Goal: Communication & Community: Participate in discussion

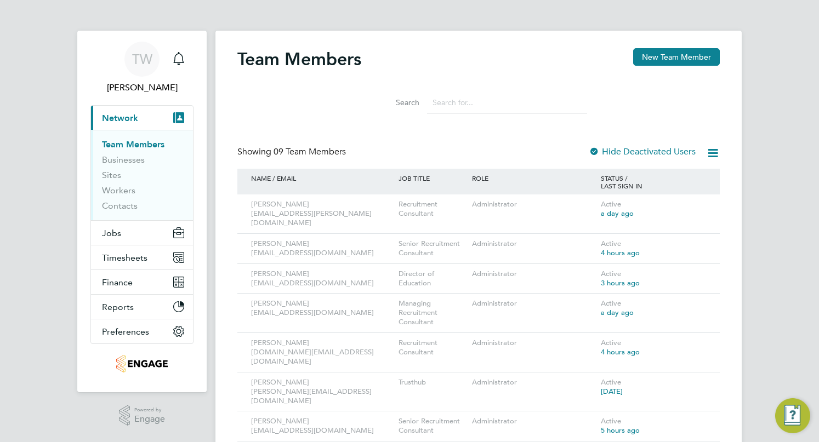
scroll to position [15, 0]
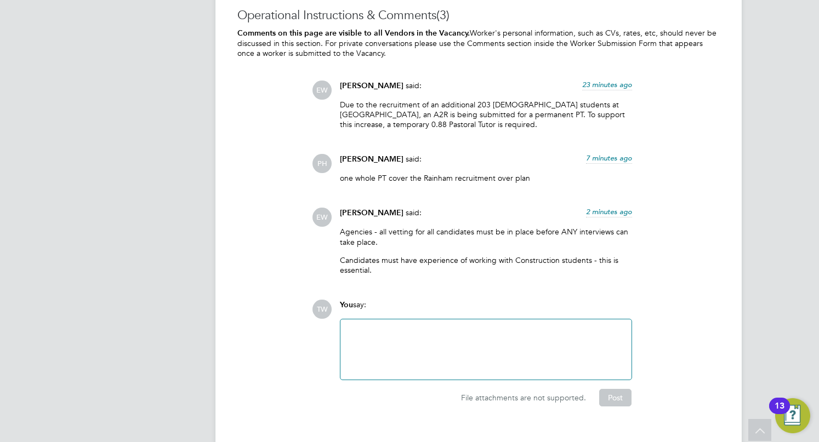
scroll to position [2539, 0]
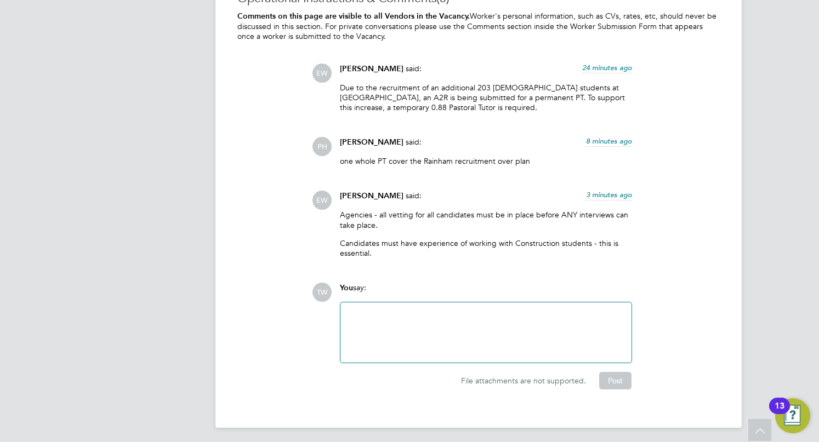
click at [475, 319] on div at bounding box center [486, 332] width 278 height 47
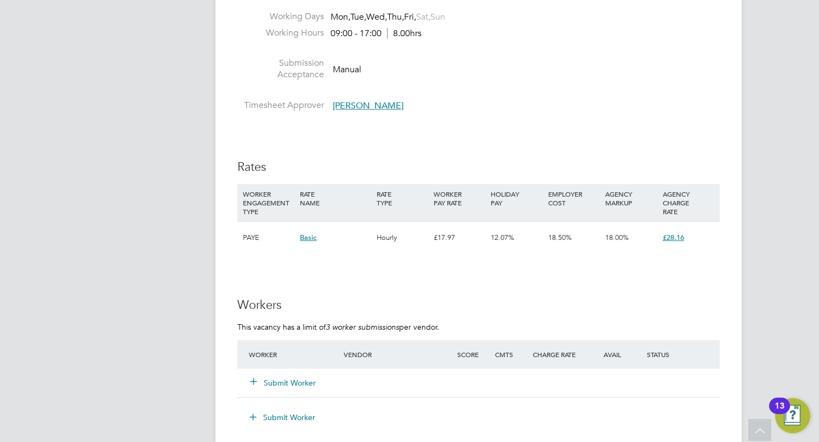
drag, startPoint x: 757, startPoint y: 261, endPoint x: 749, endPoint y: 98, distance: 163.6
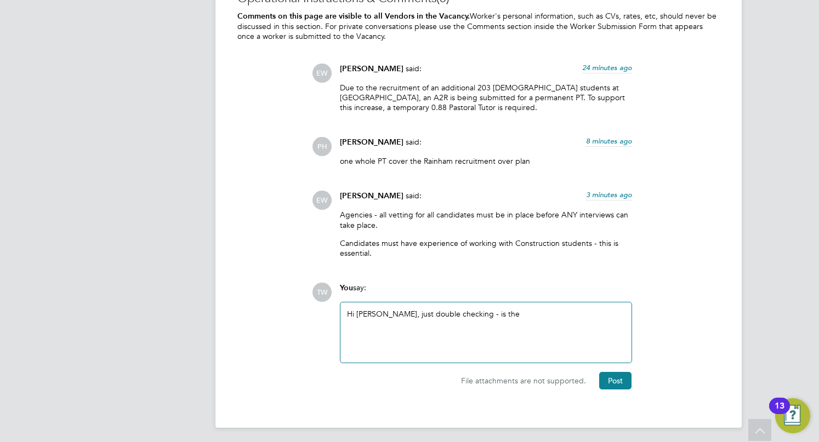
drag, startPoint x: 765, startPoint y: 143, endPoint x: 730, endPoint y: 368, distance: 228.1
click at [558, 315] on div "Hi [PERSON_NAME], just double checking - is the" at bounding box center [486, 332] width 278 height 47
click at [482, 342] on div "Hi [PERSON_NAME], just double checking - is the position likely to be extended …" at bounding box center [486, 332] width 278 height 47
click at [505, 343] on div "Hi [PERSON_NAME], just double checking - is the position likely to be extended …" at bounding box center [486, 332] width 278 height 47
click at [395, 320] on div "Hi [PERSON_NAME], just double checking - is the position likely to be extended …" at bounding box center [486, 332] width 278 height 47
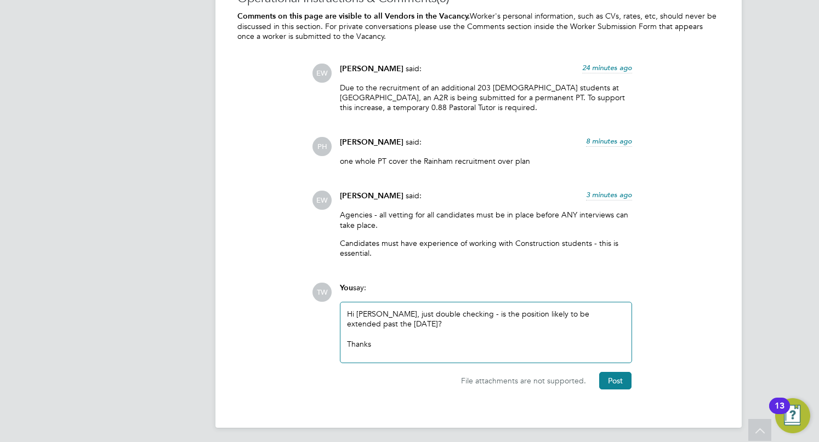
click at [404, 321] on div "Hi [PERSON_NAME], just double checking - is the position likely to be extended …" at bounding box center [486, 332] width 278 height 47
click at [399, 319] on div "Hi [PERSON_NAME], just double checking - is the position likely to be extended …" at bounding box center [486, 332] width 278 height 47
click at [411, 323] on div "Hi [PERSON_NAME], just double checking - is the position likely to be extended …" at bounding box center [486, 332] width 278 height 47
click at [479, 327] on div "Hi [PERSON_NAME], just double checking - is the position likely to be extended …" at bounding box center [486, 332] width 278 height 47
drag, startPoint x: 467, startPoint y: 311, endPoint x: 503, endPoint y: 311, distance: 36.2
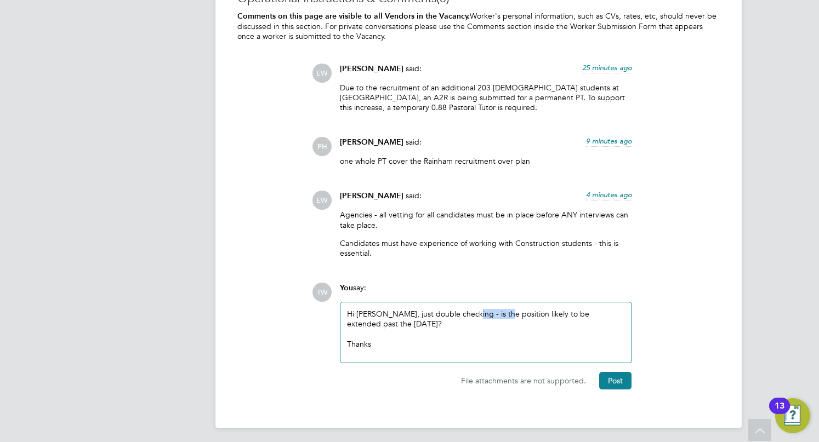
click at [503, 311] on div "Hi [PERSON_NAME], just double checking - is the position likely to be extended …" at bounding box center [486, 332] width 278 height 47
click at [510, 320] on div "Hi [PERSON_NAME], just double checking - is the position likely to be extended …" at bounding box center [486, 332] width 278 height 47
click at [397, 321] on div "Hi [PERSON_NAME], just double checking - is the position likely to be extended …" at bounding box center [486, 332] width 278 height 47
click at [472, 345] on div "Hi [PERSON_NAME], just double checking - is the position likely to be extended …" at bounding box center [486, 332] width 278 height 47
click at [492, 347] on div "Hi [PERSON_NAME], just double checking - is the position likely to be extended …" at bounding box center [486, 332] width 278 height 47
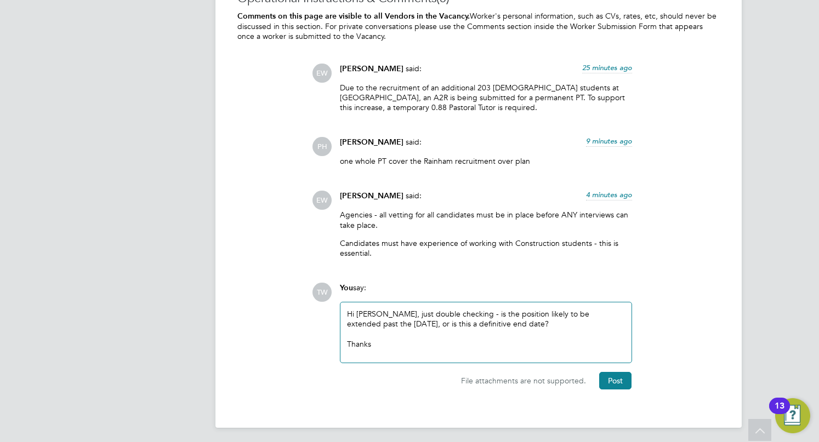
click at [434, 345] on div "Hi [PERSON_NAME], just double checking - is the position likely to be extended …" at bounding box center [486, 332] width 278 height 47
click at [498, 335] on div "Hi [PERSON_NAME], just double checking - is the position likely to be extended …" at bounding box center [486, 332] width 278 height 47
click at [513, 345] on div "Hi [PERSON_NAME], just double checking - is the position likely to be extended …" at bounding box center [486, 332] width 278 height 47
drag, startPoint x: 625, startPoint y: 384, endPoint x: 706, endPoint y: 263, distance: 146.3
click at [662, 275] on div "Operational Instructions & Comments (3) Comments on this page are visible to al…" at bounding box center [478, 190] width 482 height 399
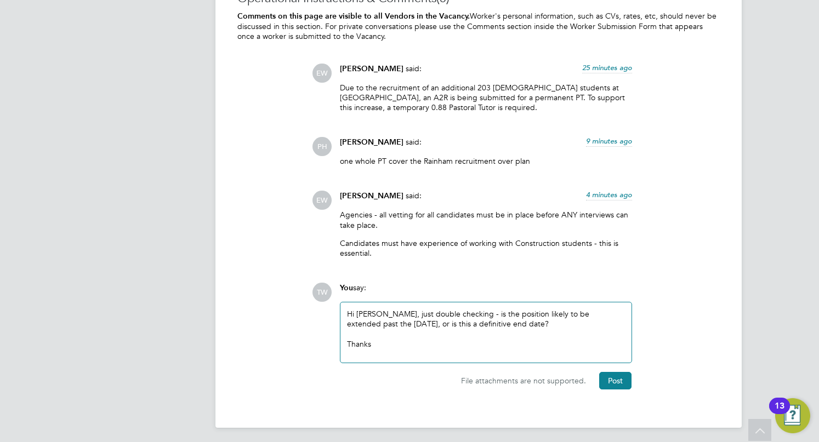
drag, startPoint x: 795, startPoint y: 234, endPoint x: 774, endPoint y: 398, distance: 165.3
click at [613, 380] on button "Post" at bounding box center [615, 381] width 32 height 18
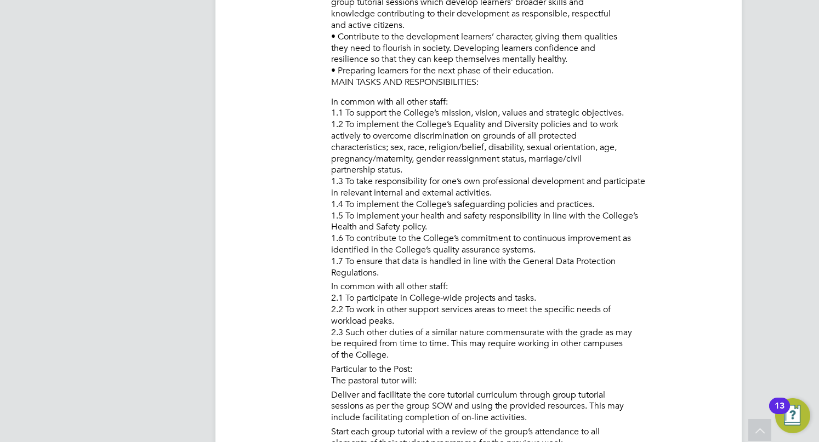
scroll to position [0, 0]
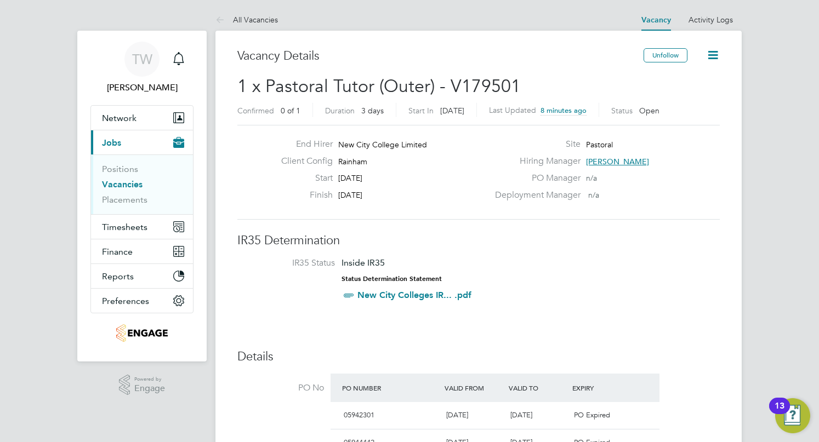
drag, startPoint x: 759, startPoint y: 289, endPoint x: 754, endPoint y: 48, distance: 241.3
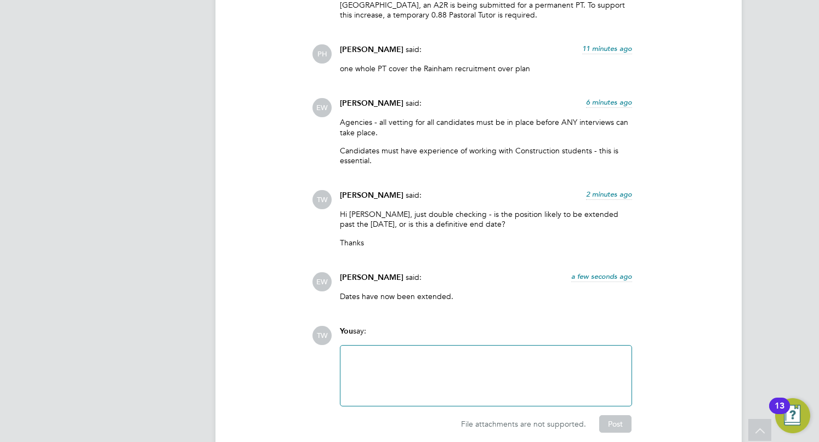
scroll to position [2674, 0]
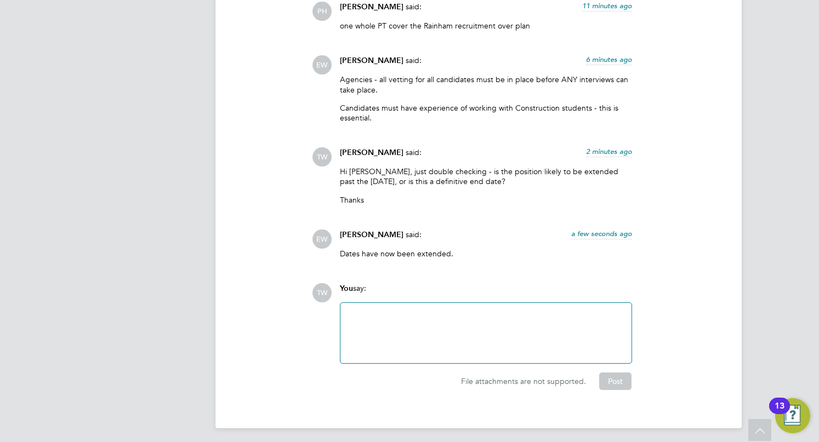
click at [489, 322] on div at bounding box center [486, 333] width 278 height 47
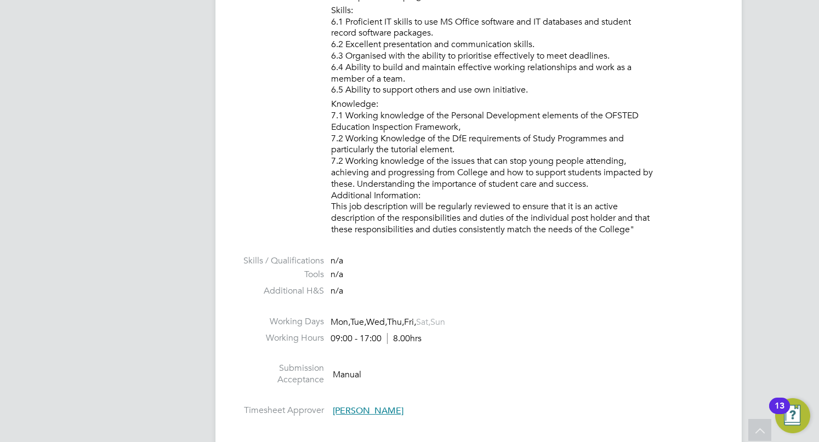
drag, startPoint x: 772, startPoint y: 195, endPoint x: 762, endPoint y: 134, distance: 61.7
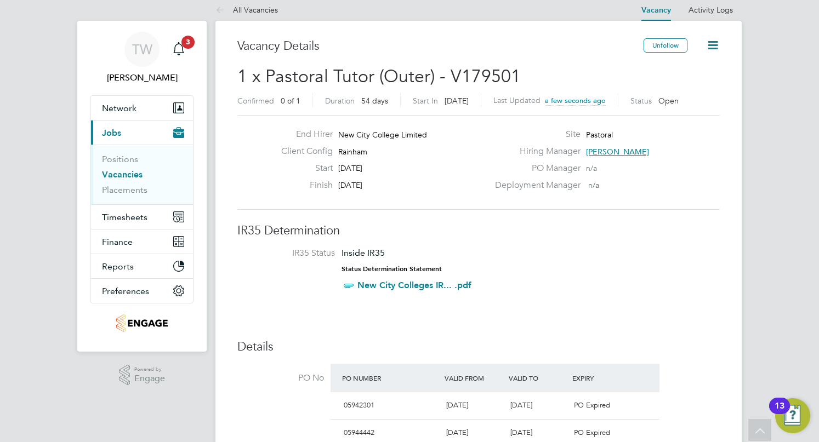
scroll to position [0, 0]
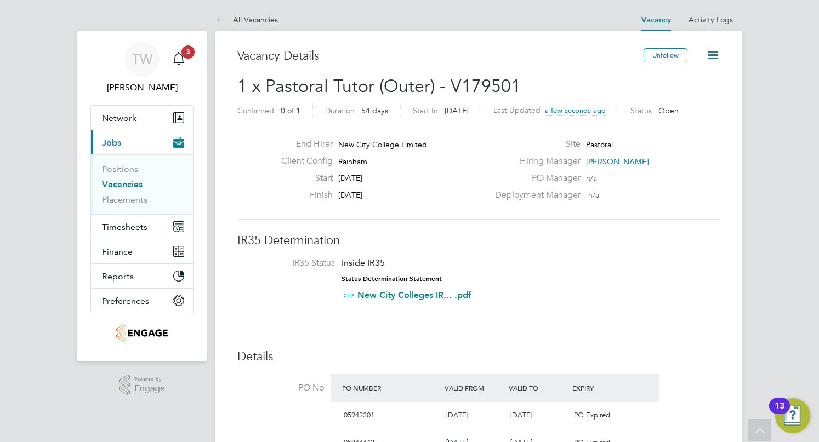
drag, startPoint x: 757, startPoint y: 222, endPoint x: 768, endPoint y: 48, distance: 174.7
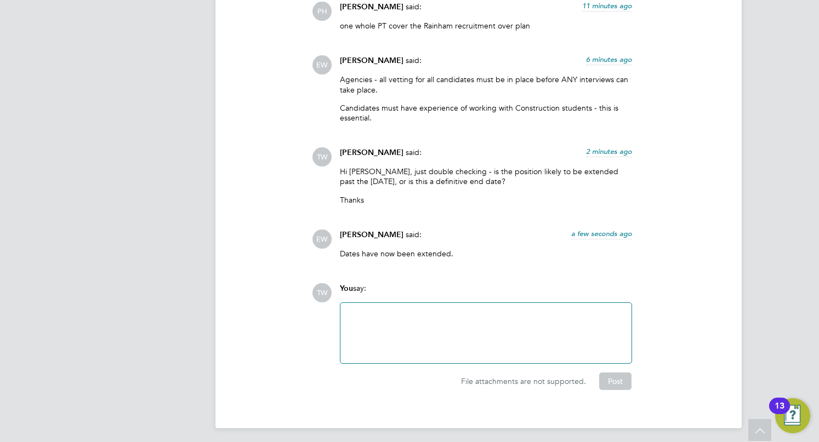
drag, startPoint x: 765, startPoint y: 188, endPoint x: 732, endPoint y: 377, distance: 192.0
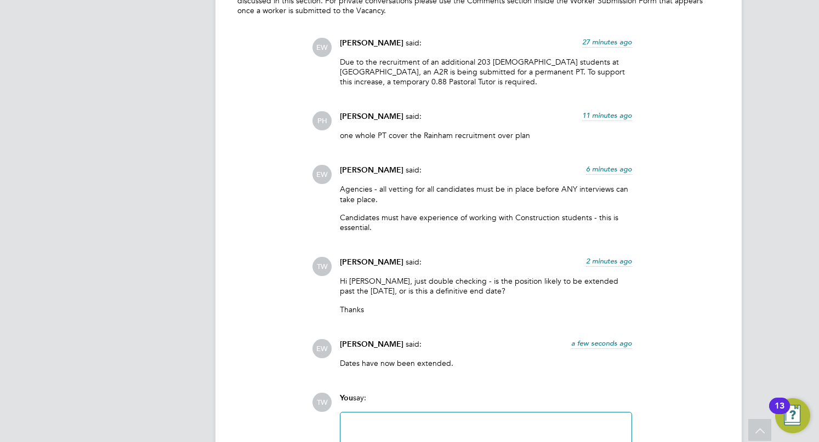
drag, startPoint x: 465, startPoint y: 186, endPoint x: 553, endPoint y: 190, distance: 87.3
click at [552, 189] on p "Agencies - all vetting for all candidates must be in place before ANY interview…" at bounding box center [486, 194] width 292 height 20
click at [553, 197] on p "Agencies - all vetting for all candidates must be in place before ANY interview…" at bounding box center [486, 194] width 292 height 20
drag, startPoint x: 559, startPoint y: 185, endPoint x: 561, endPoint y: 192, distance: 7.1
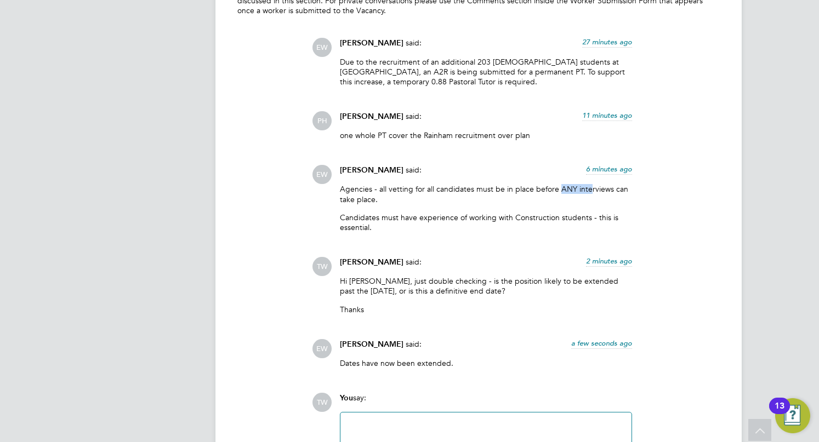
click at [589, 188] on p "Agencies - all vetting for all candidates must be in place before ANY interview…" at bounding box center [486, 194] width 292 height 20
click at [497, 213] on p "Candidates must have experience of working with Construction students - this is…" at bounding box center [486, 223] width 292 height 20
click at [501, 196] on p "Agencies - all vetting for all candidates must be in place before ANY interview…" at bounding box center [486, 194] width 292 height 20
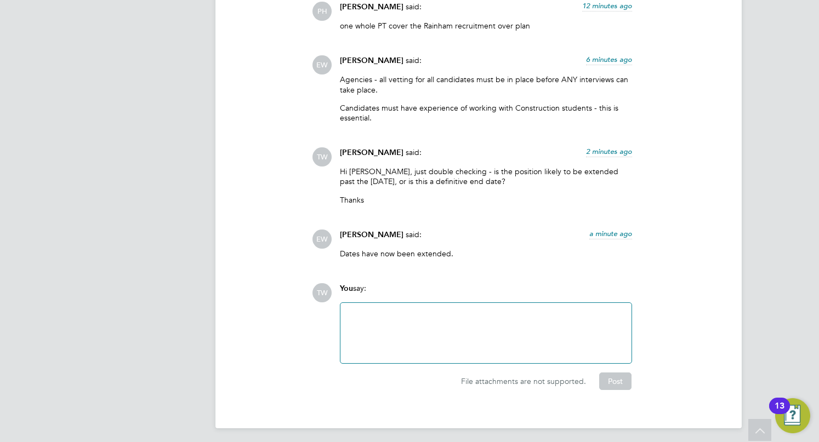
click at [419, 331] on div at bounding box center [486, 333] width 278 height 47
click at [616, 377] on button "Post" at bounding box center [615, 382] width 32 height 18
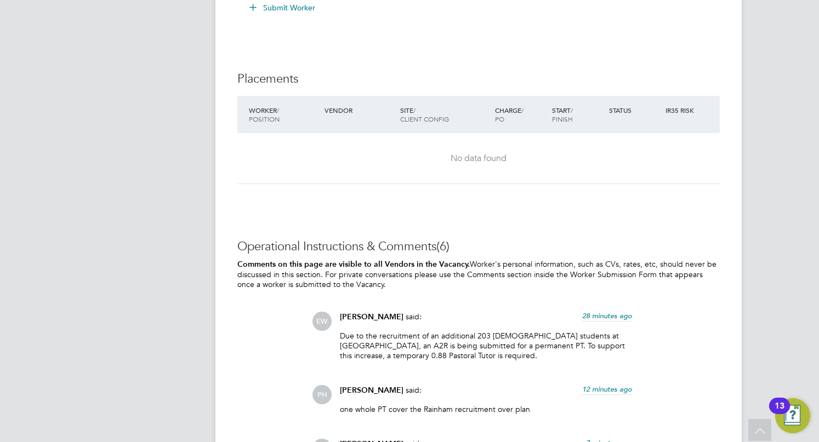
scroll to position [2236, 0]
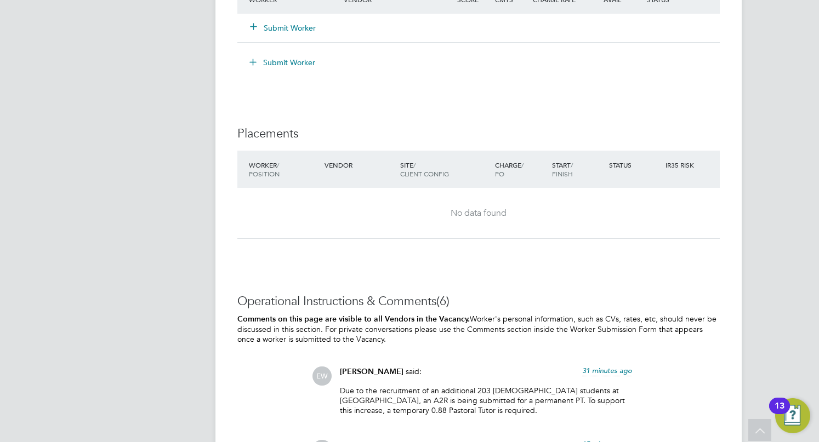
click at [535, 304] on h3 "Operational Instructions & Comments (6)" at bounding box center [478, 302] width 482 height 16
